Goal: Task Accomplishment & Management: Use online tool/utility

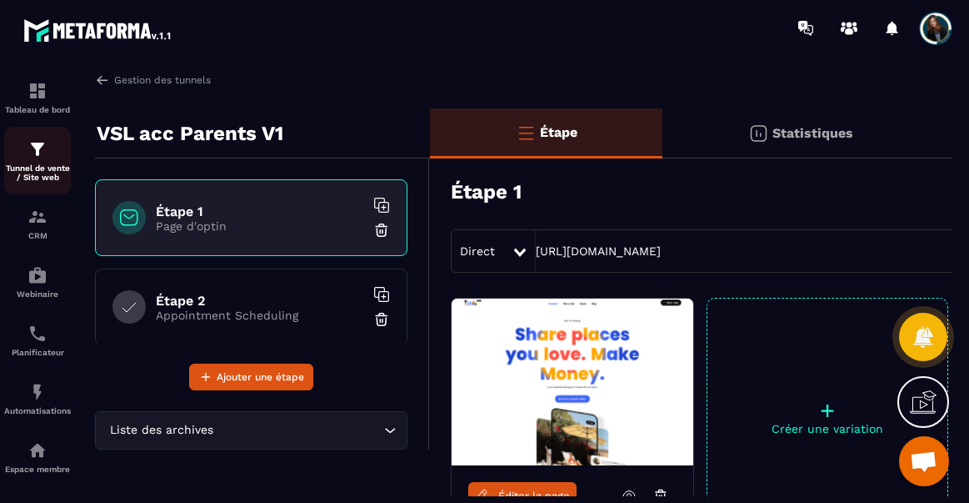
click at [37, 143] on img at bounding box center [38, 149] width 20 height 20
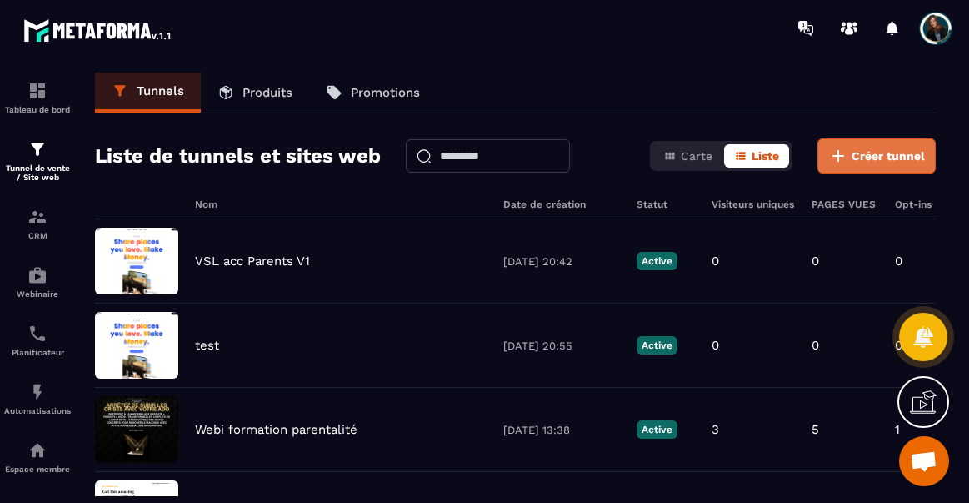
click at [869, 158] on span "Créer tunnel" at bounding box center [888, 156] width 73 height 17
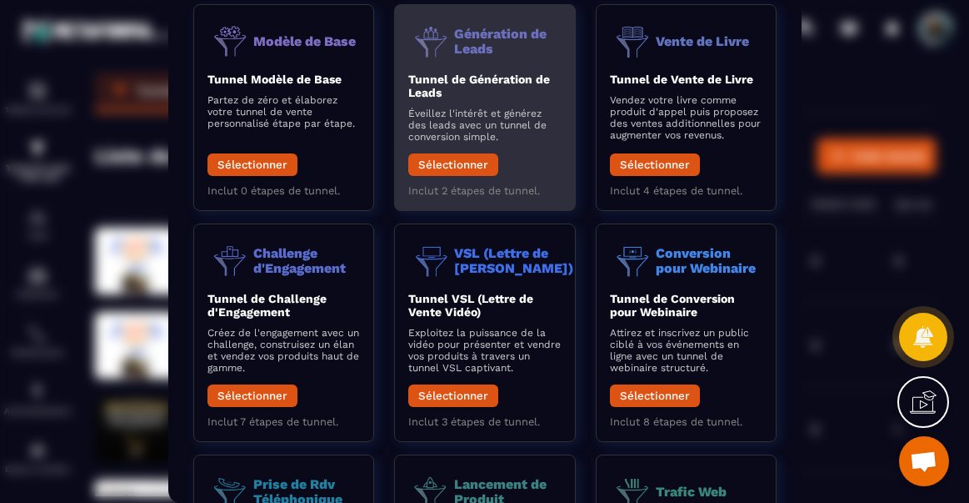
scroll to position [90, 0]
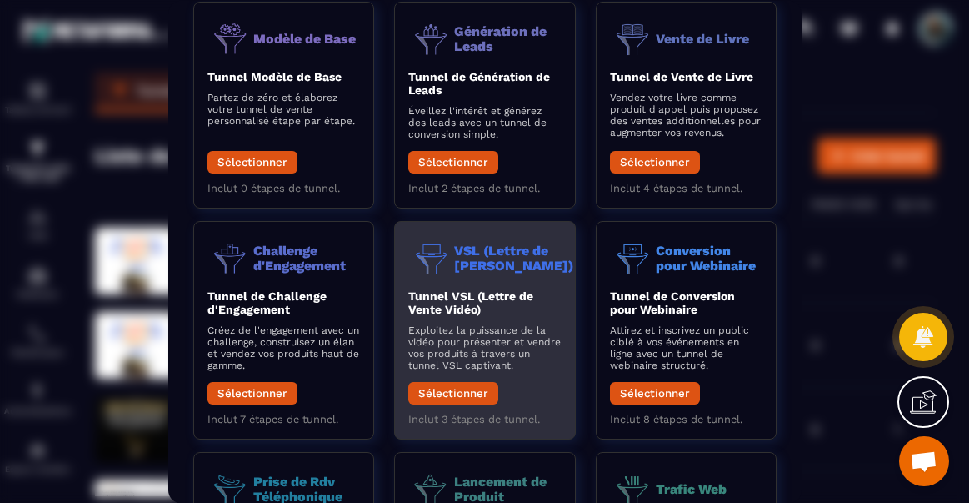
click at [502, 296] on b "Tunnel VSL (Lettre de Vente Vidéo)" at bounding box center [470, 301] width 125 height 27
click at [444, 389] on button "Sélectionner" at bounding box center [453, 392] width 90 height 23
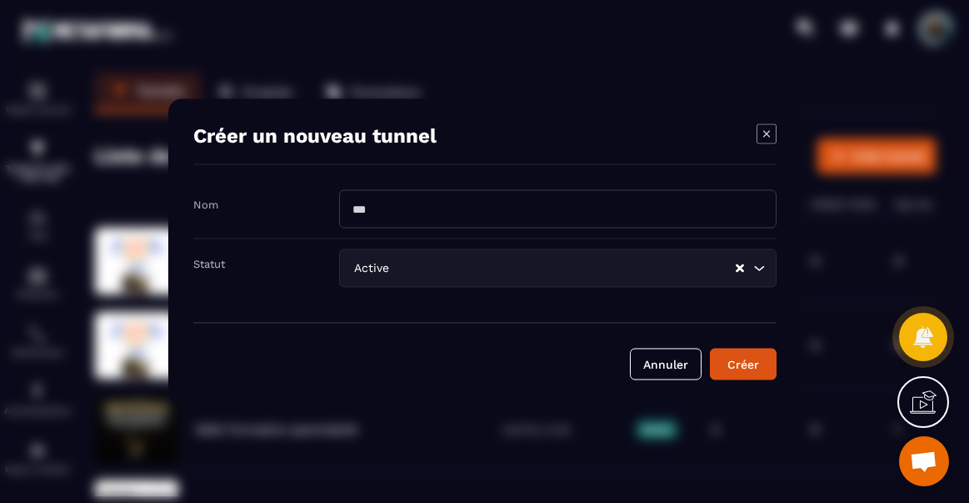
click at [441, 217] on input "Modal window" at bounding box center [558, 208] width 438 height 38
type input "**********"
click at [724, 362] on div "Créer" at bounding box center [743, 363] width 45 height 17
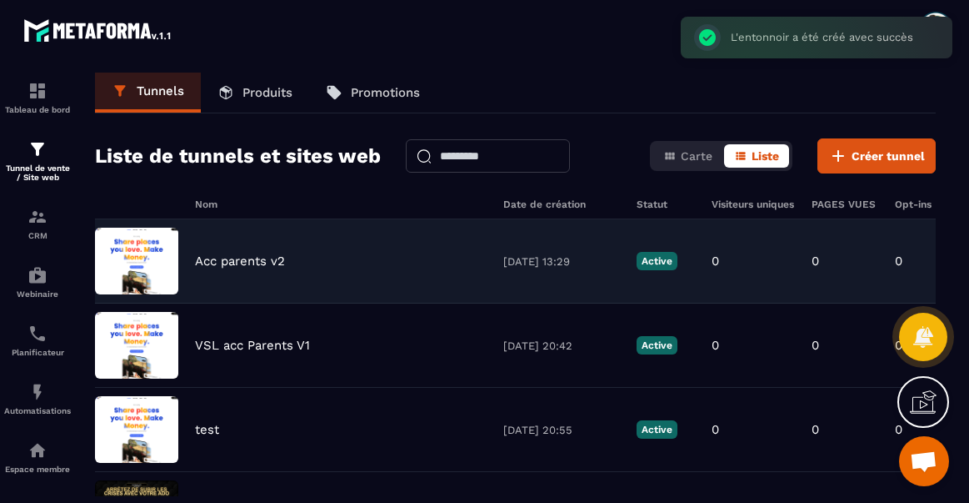
click at [330, 303] on div "Acc parents v2 [DATE] 13:29 Active 0 0 0 0,00 € 0" at bounding box center [515, 345] width 841 height 84
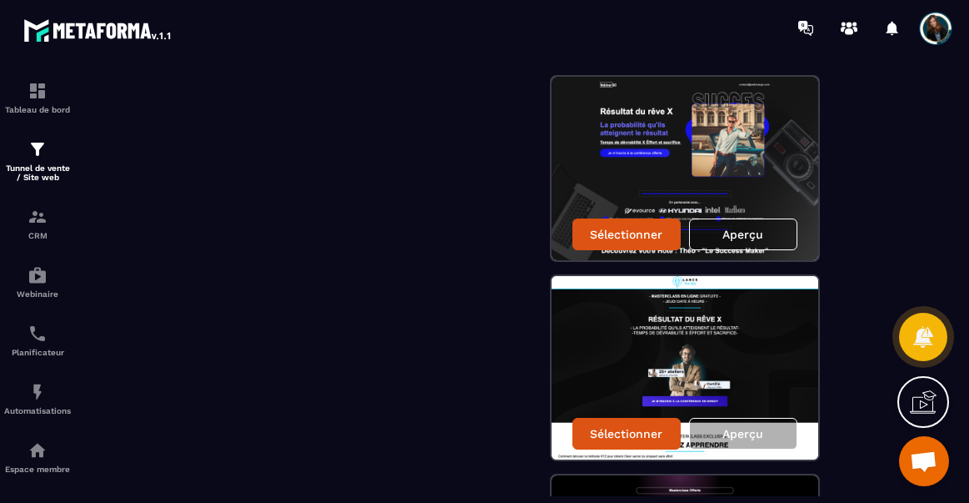
scroll to position [2523, 0]
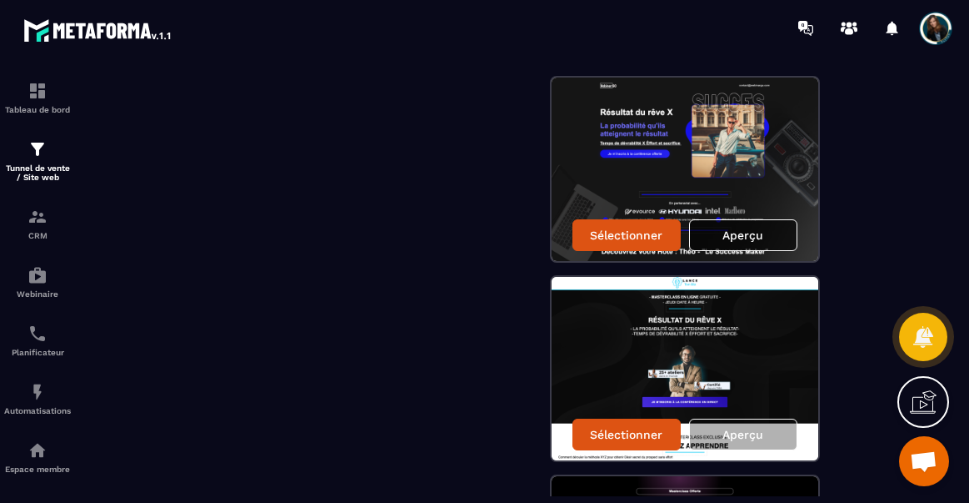
click at [727, 224] on div "Aperçu" at bounding box center [743, 235] width 108 height 32
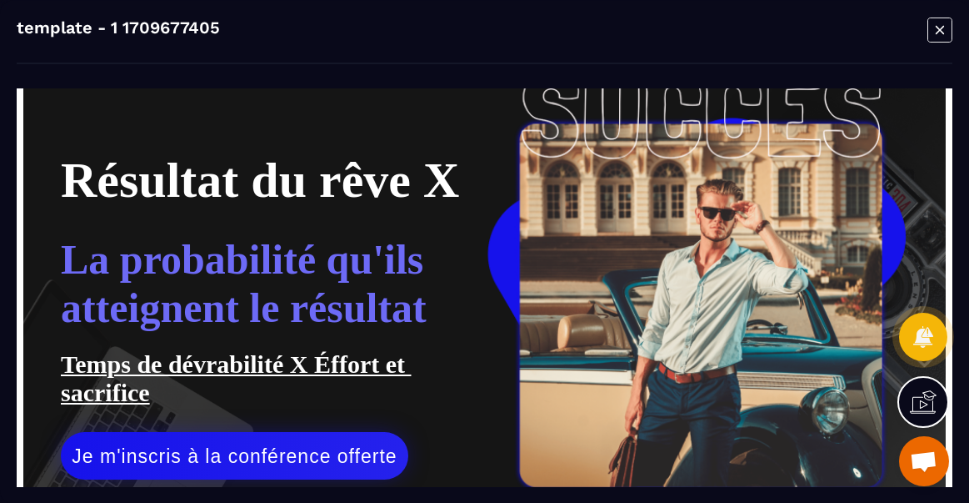
scroll to position [117, 0]
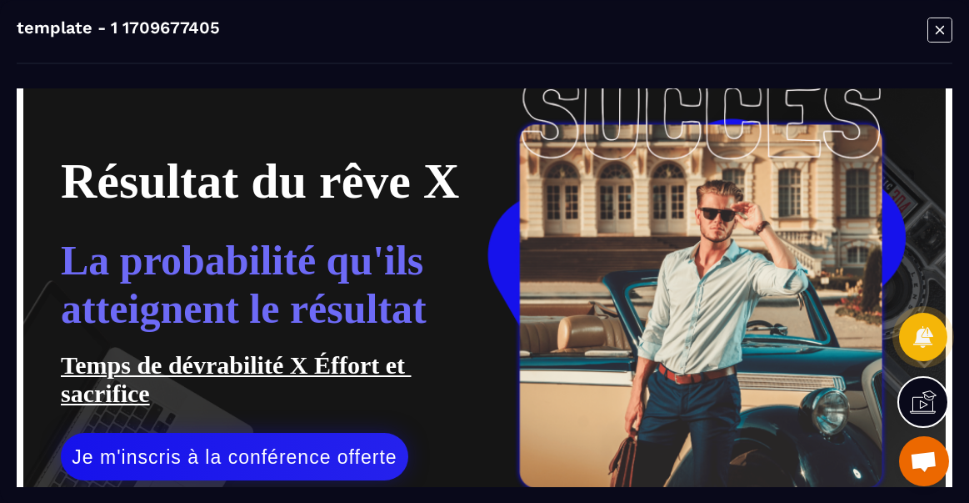
click at [856, 37] on div "template - 1 1709677405" at bounding box center [485, 40] width 936 height 47
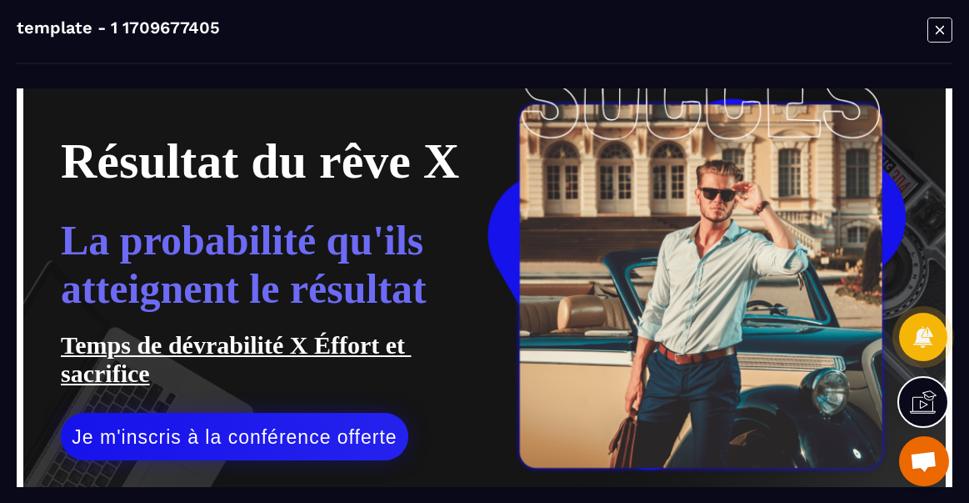
scroll to position [19, 0]
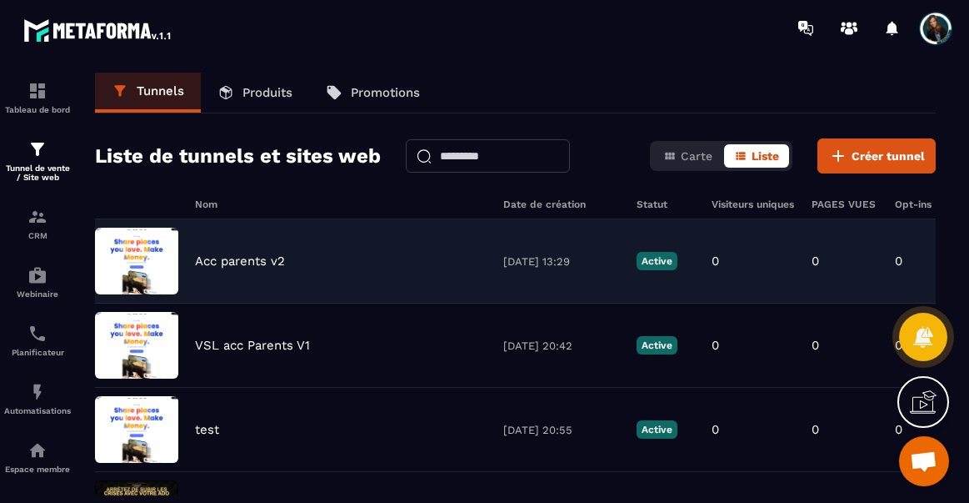
click at [348, 303] on div "Acc parents v2 [DATE] 13:29 Active 0 0 0 0,00 € 0" at bounding box center [515, 345] width 841 height 84
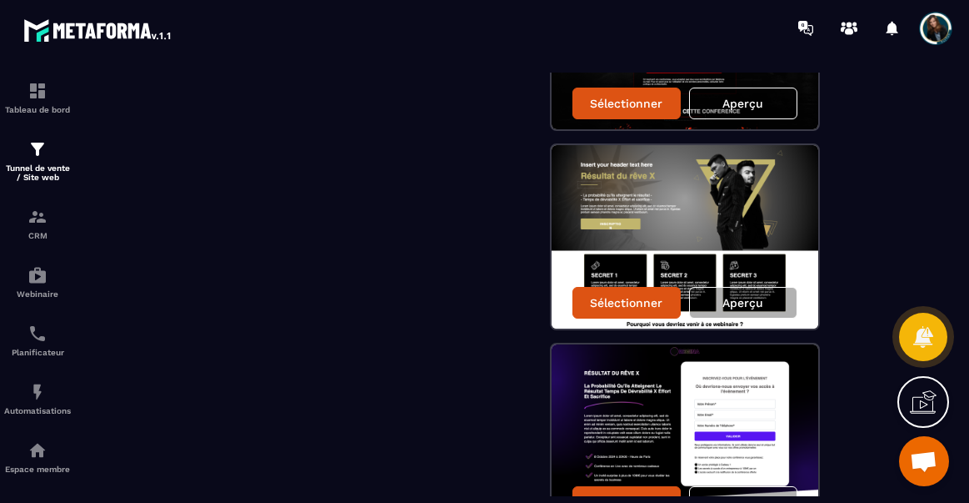
scroll to position [4444, 0]
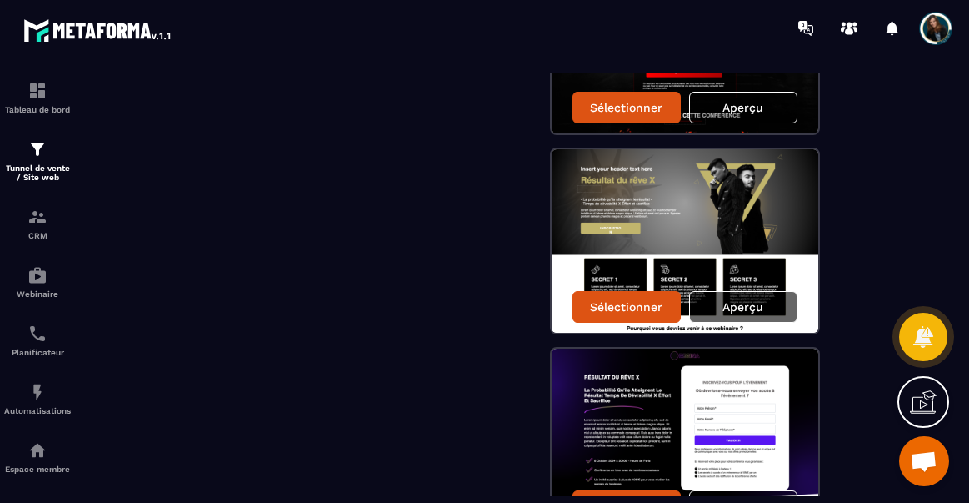
click at [714, 306] on div "Aperçu" at bounding box center [743, 307] width 108 height 32
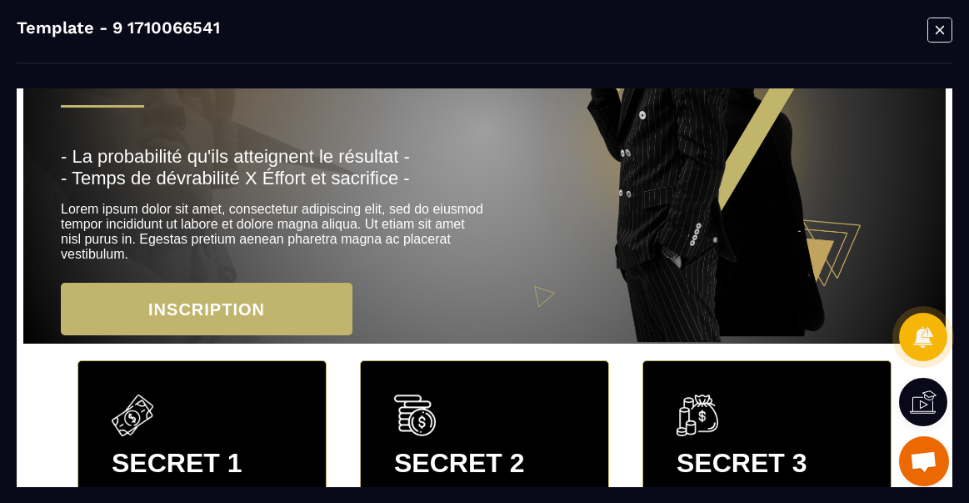
scroll to position [0, 0]
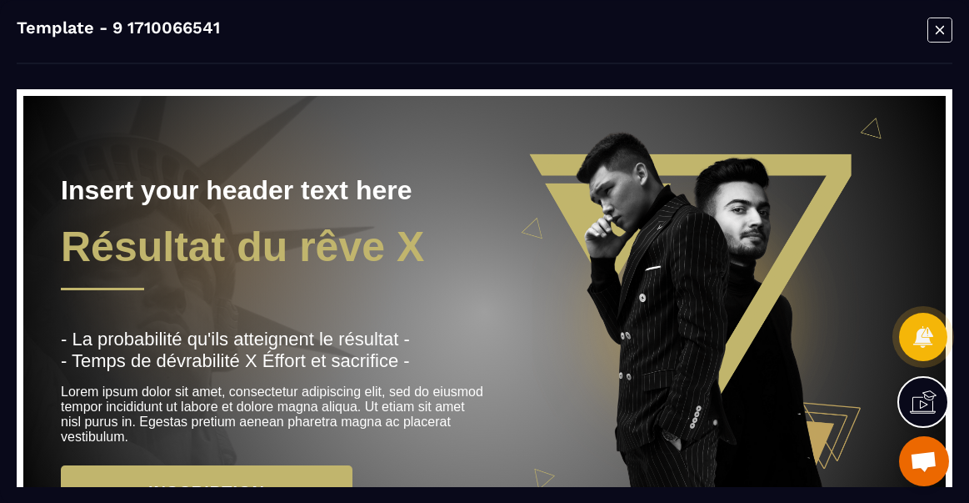
click at [946, 30] on icon "Modal window" at bounding box center [940, 30] width 25 height 26
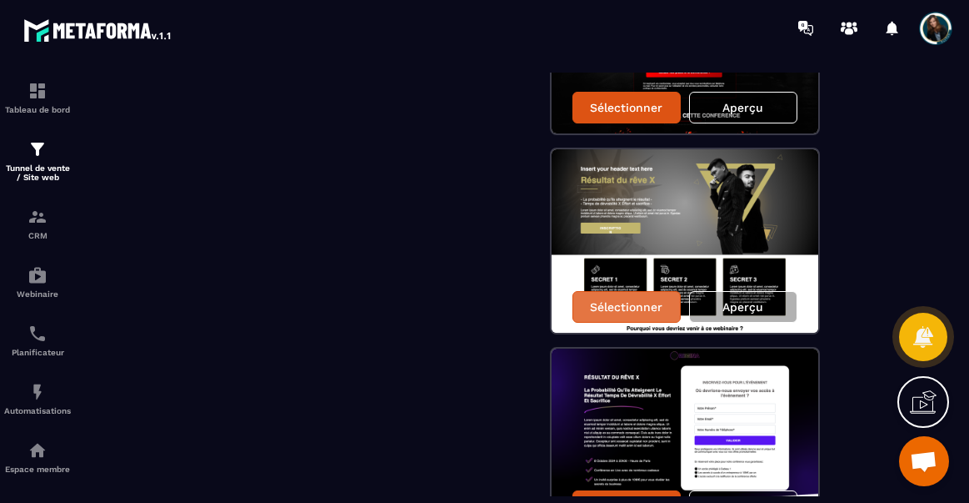
click at [647, 303] on p "Sélectionner" at bounding box center [626, 306] width 73 height 13
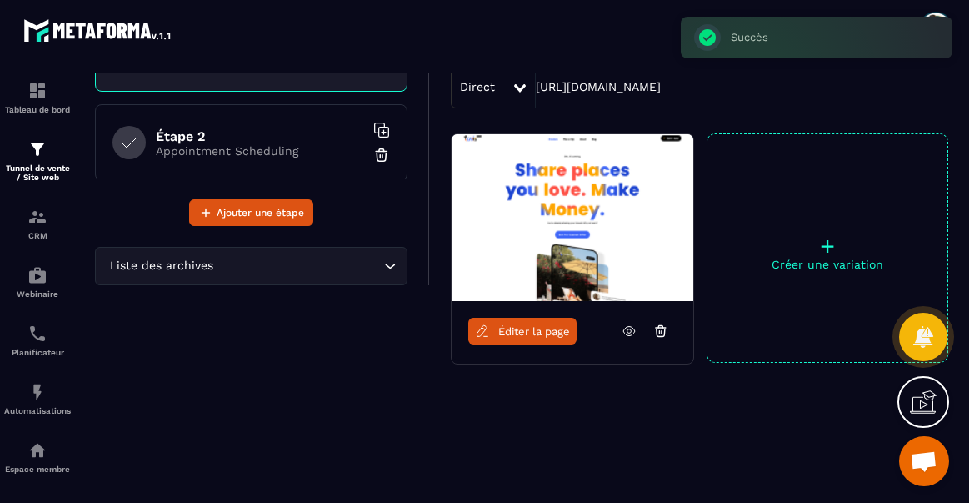
click at [517, 332] on span "Éditer la page" at bounding box center [535, 331] width 72 height 13
